Goal: Use online tool/utility: Use online tool/utility

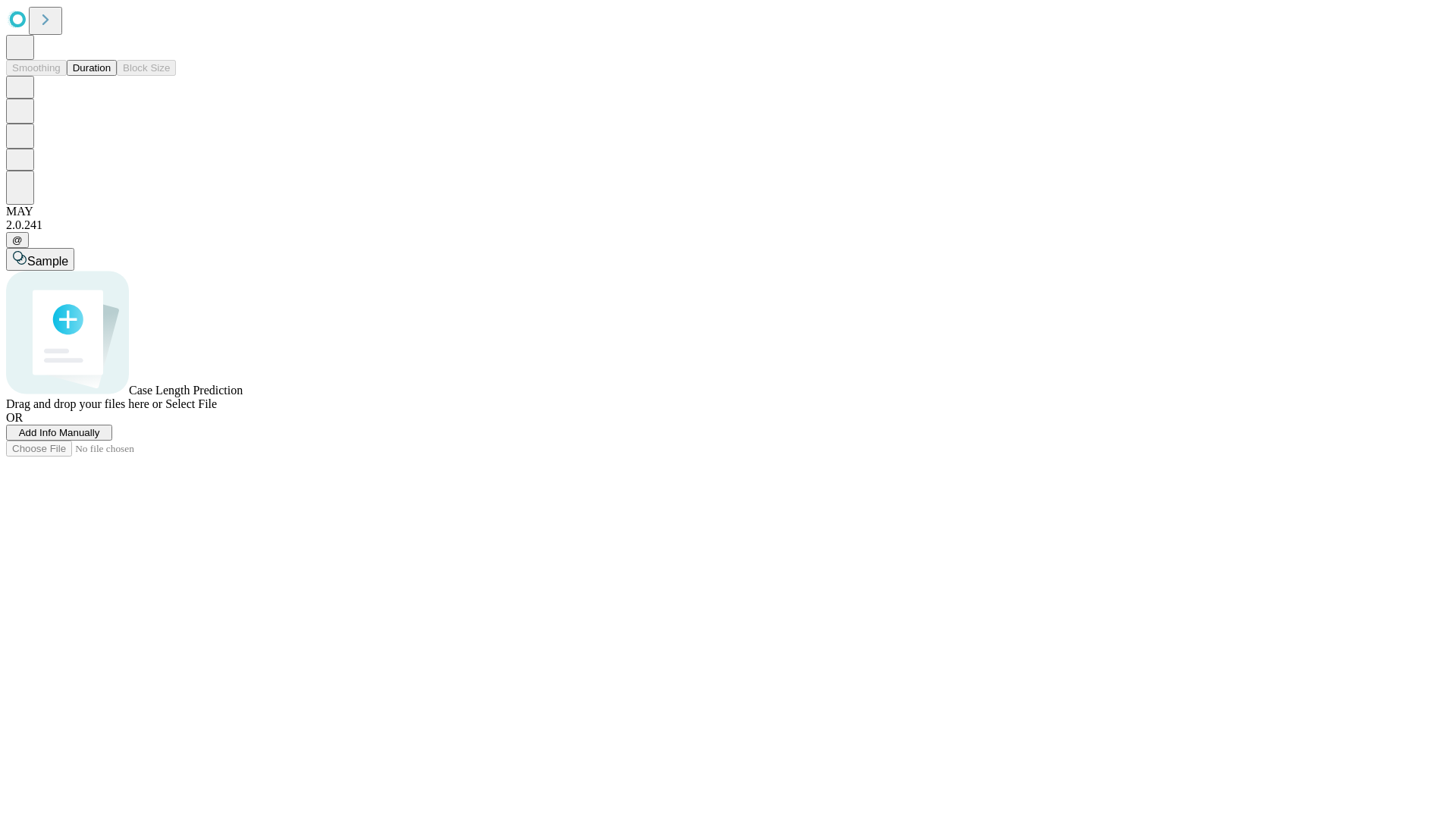
click at [111, 76] on button "Duration" at bounding box center [91, 67] width 50 height 16
click at [217, 410] on span "Select File" at bounding box center [191, 403] width 51 height 13
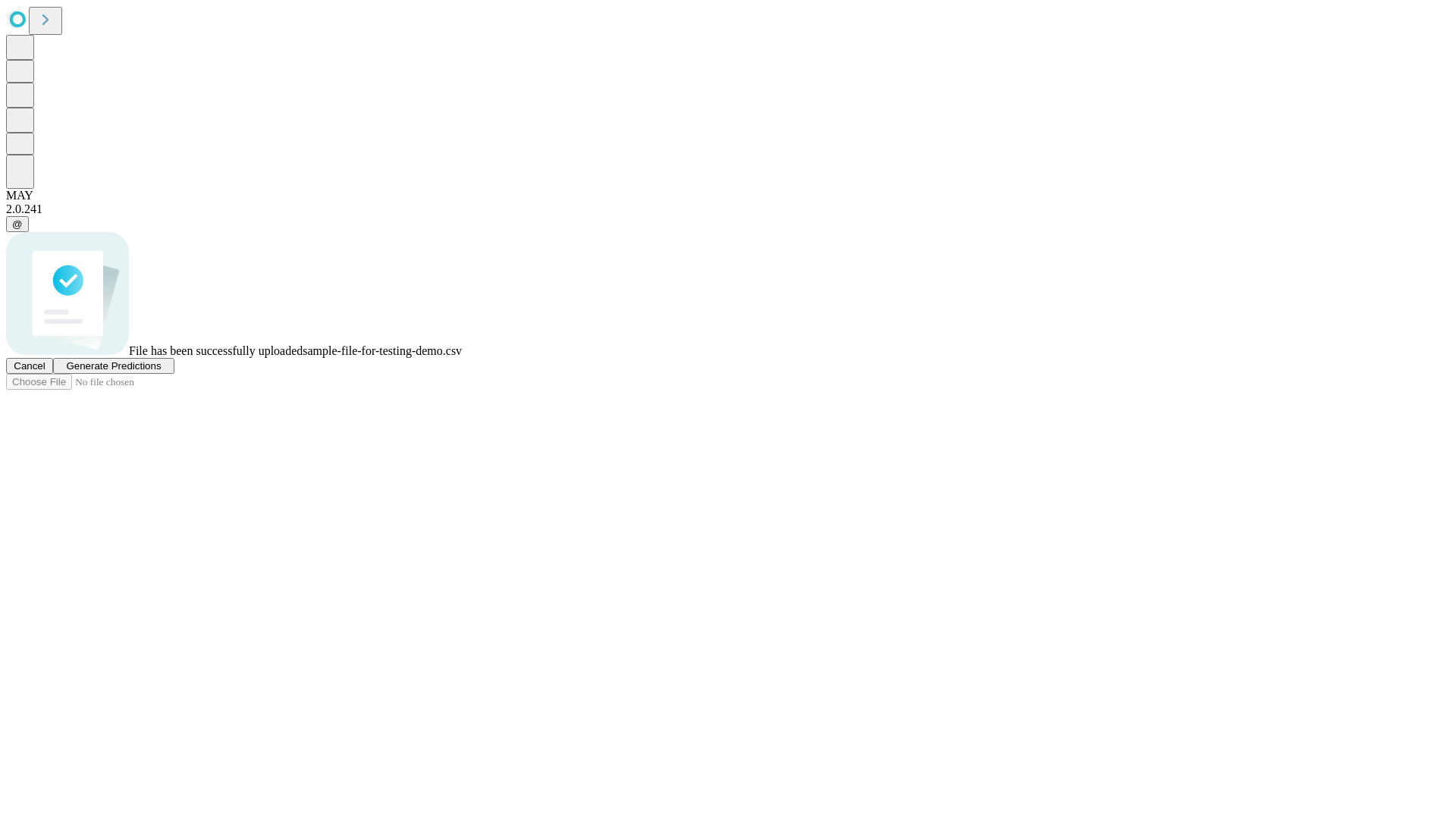
click at [161, 372] on span "Generate Predictions" at bounding box center [113, 366] width 95 height 11
